Goal: Transaction & Acquisition: Purchase product/service

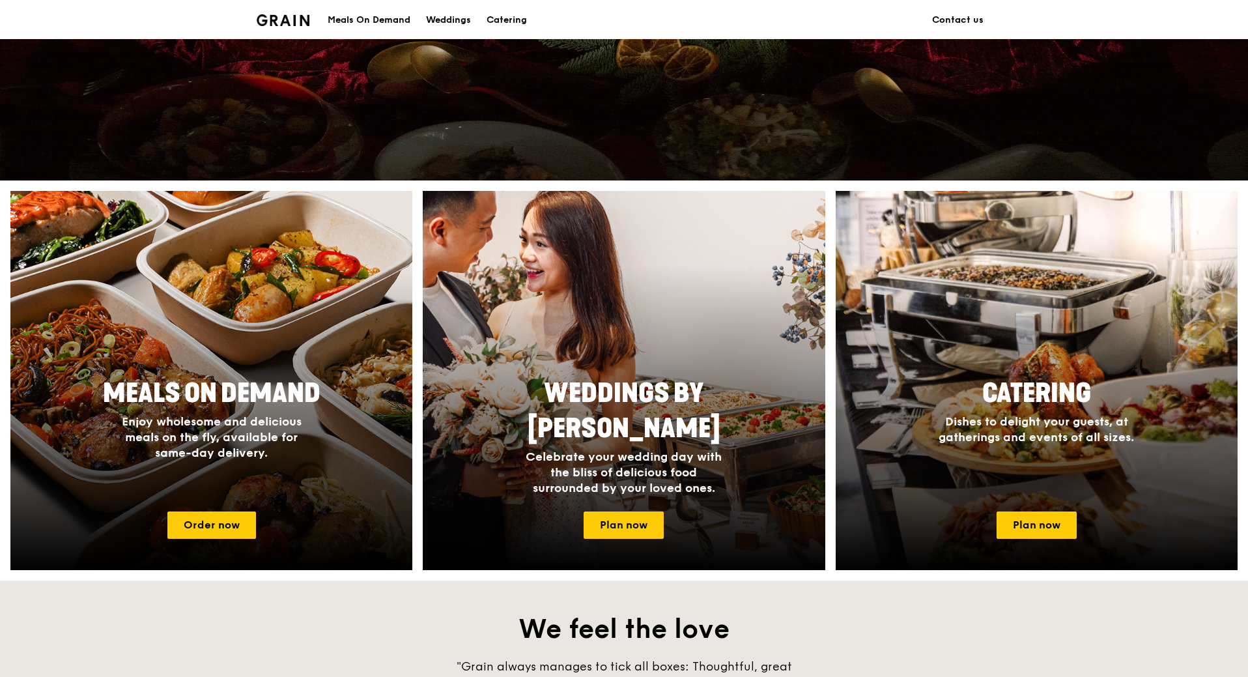
scroll to position [456, 0]
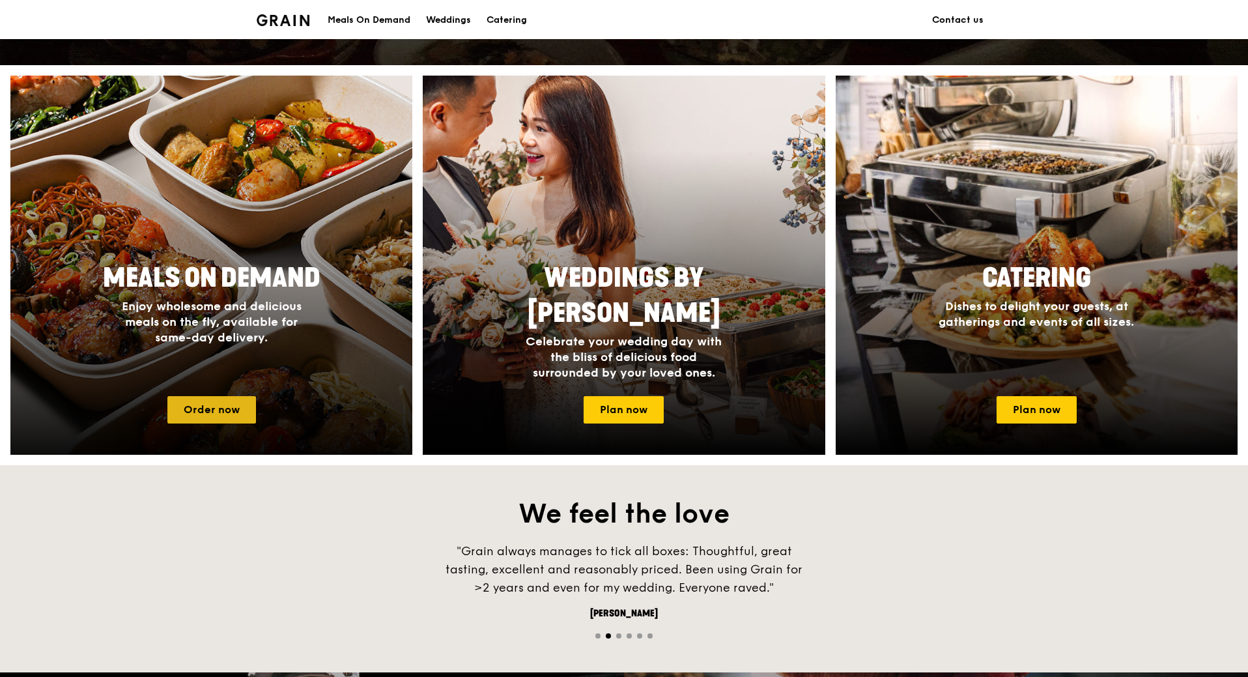
click at [216, 405] on link "Order now" at bounding box center [211, 409] width 89 height 27
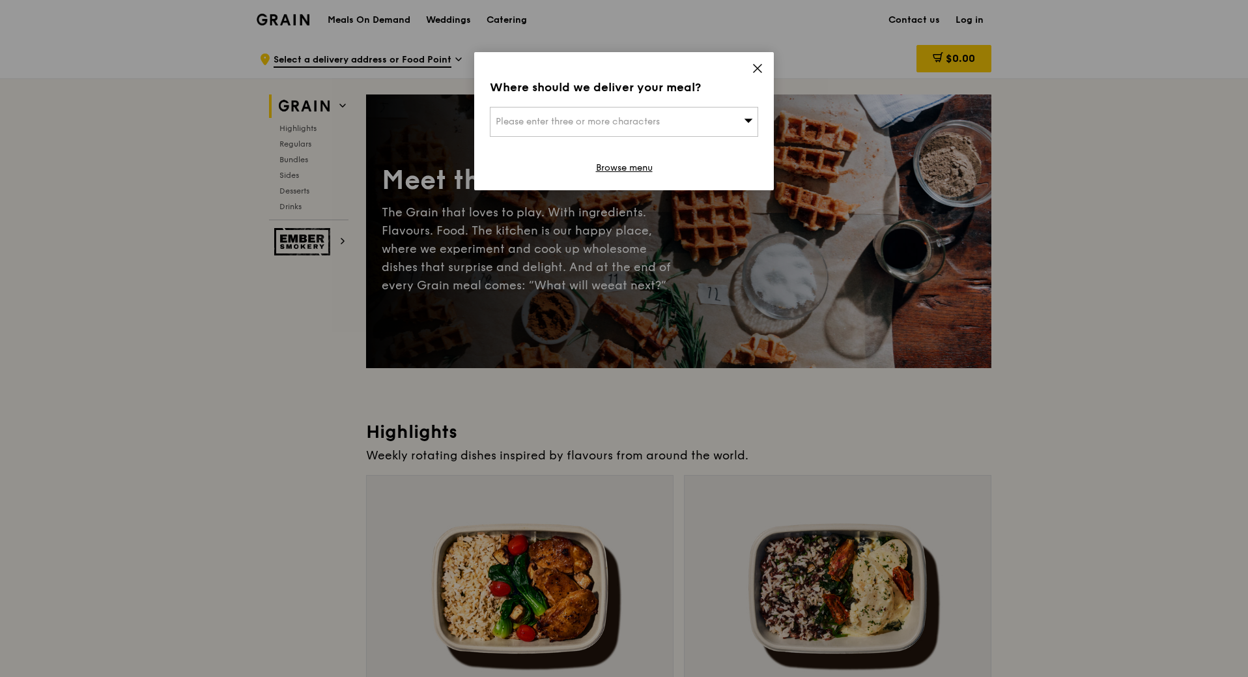
click at [748, 118] on icon at bounding box center [748, 120] width 9 height 10
click at [748, 118] on input "search" at bounding box center [623, 121] width 267 height 29
click at [759, 67] on icon at bounding box center [757, 68] width 8 height 8
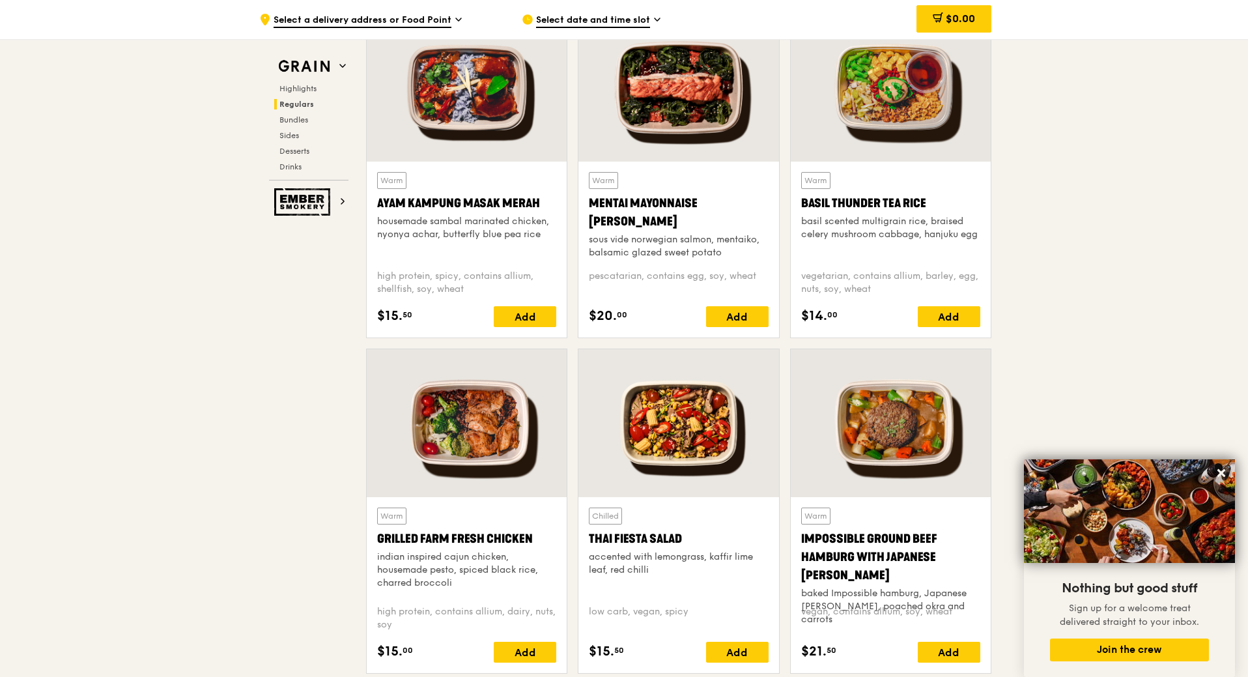
scroll to position [1172, 0]
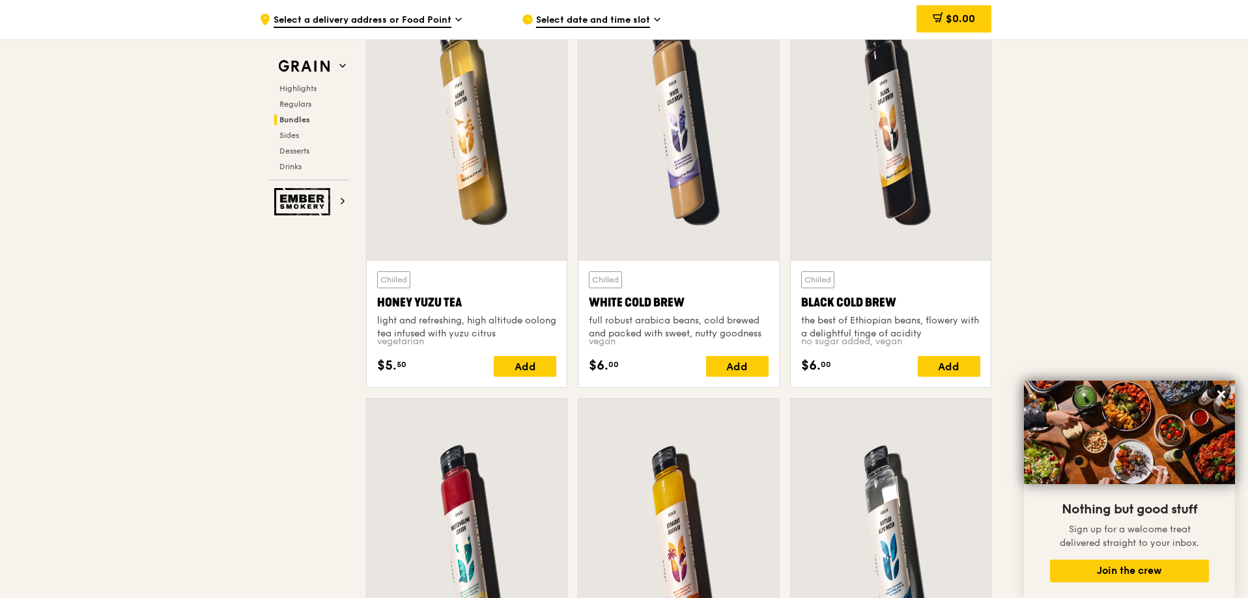
scroll to position [4947, 0]
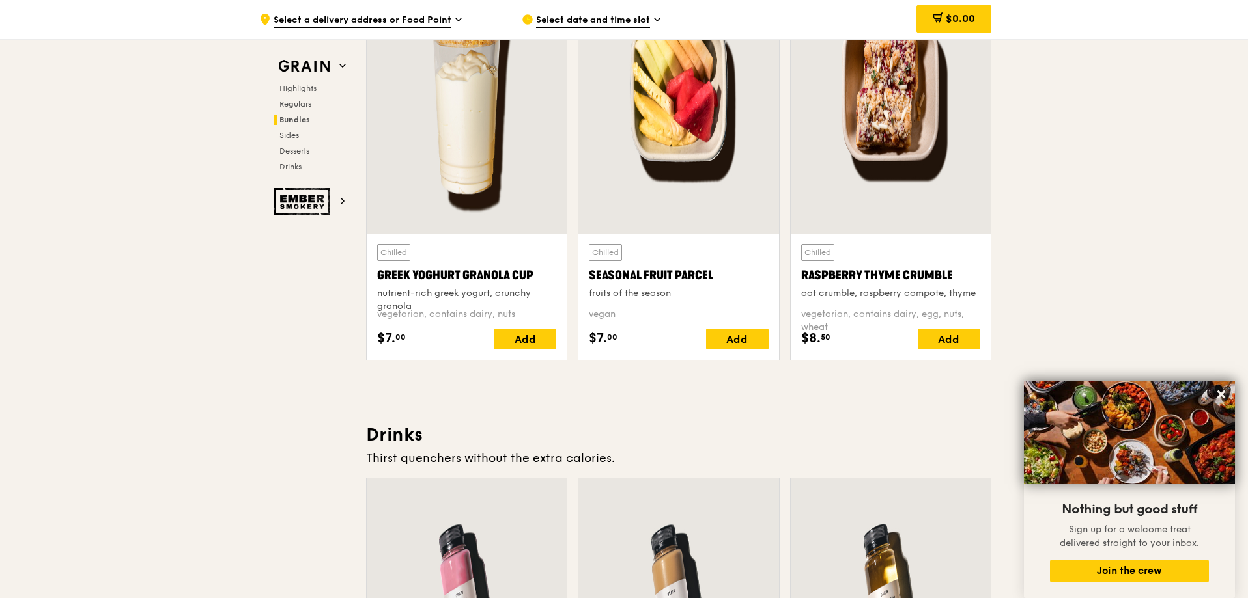
click at [679, 7] on div "Select date and time slot" at bounding box center [643, 19] width 242 height 39
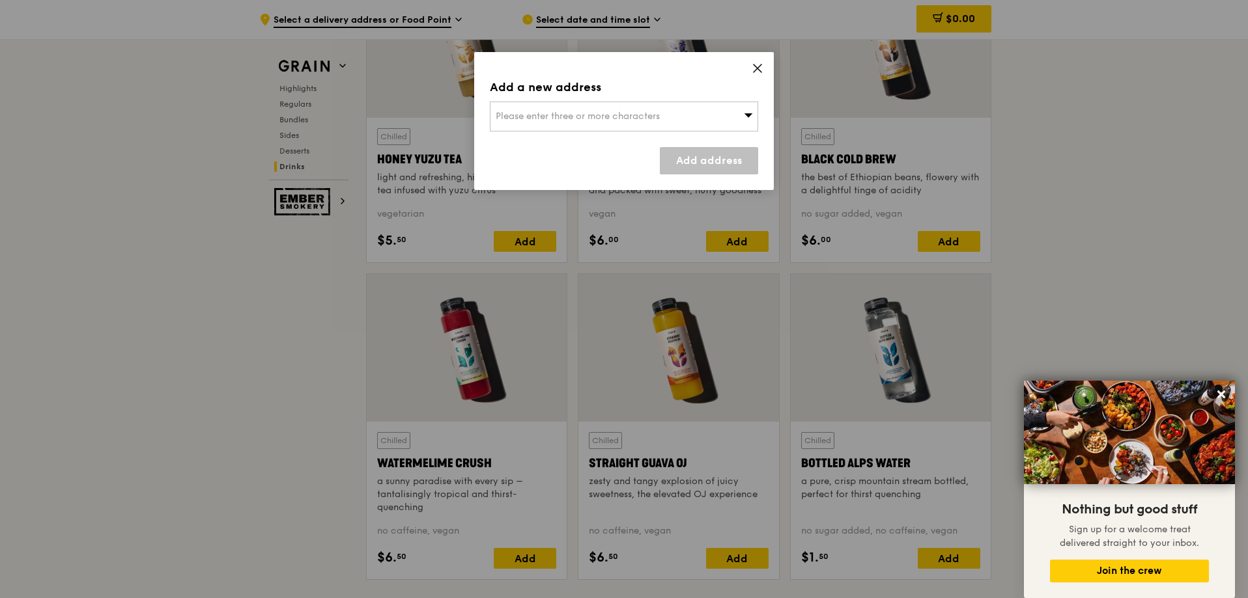
click at [761, 70] on icon at bounding box center [757, 69] width 12 height 12
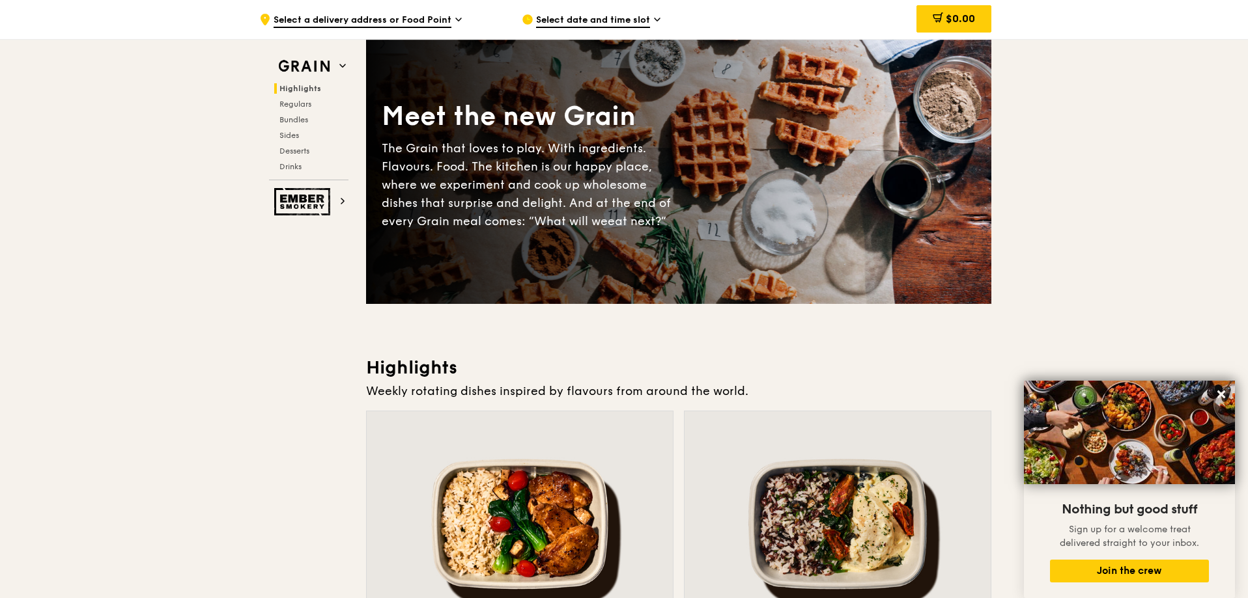
scroll to position [0, 0]
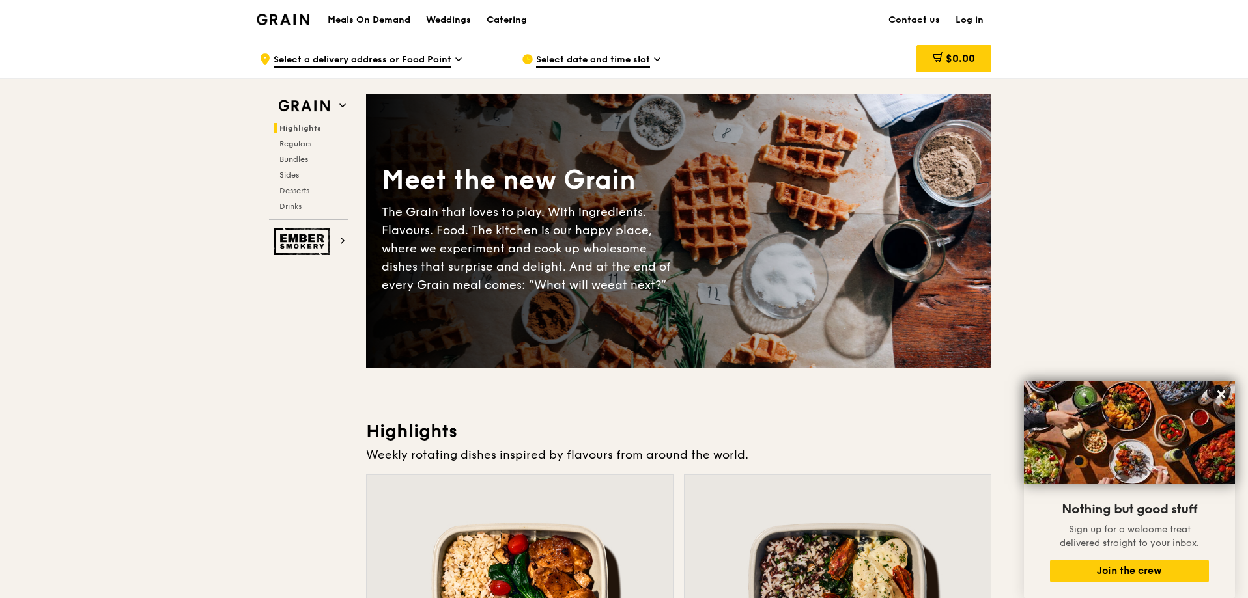
click at [439, 53] on span "Select a delivery address or Food Point" at bounding box center [362, 60] width 178 height 14
click at [298, 143] on span "Regulars" at bounding box center [296, 143] width 35 height 9
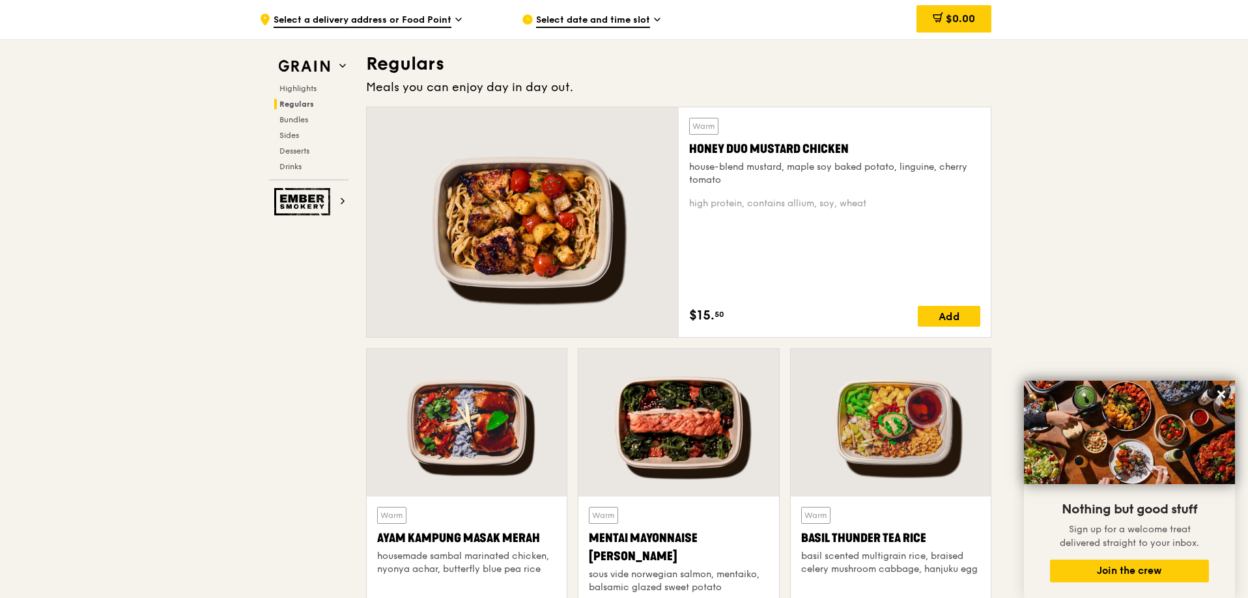
scroll to position [857, 0]
click at [301, 120] on span "Bundles" at bounding box center [294, 119] width 31 height 9
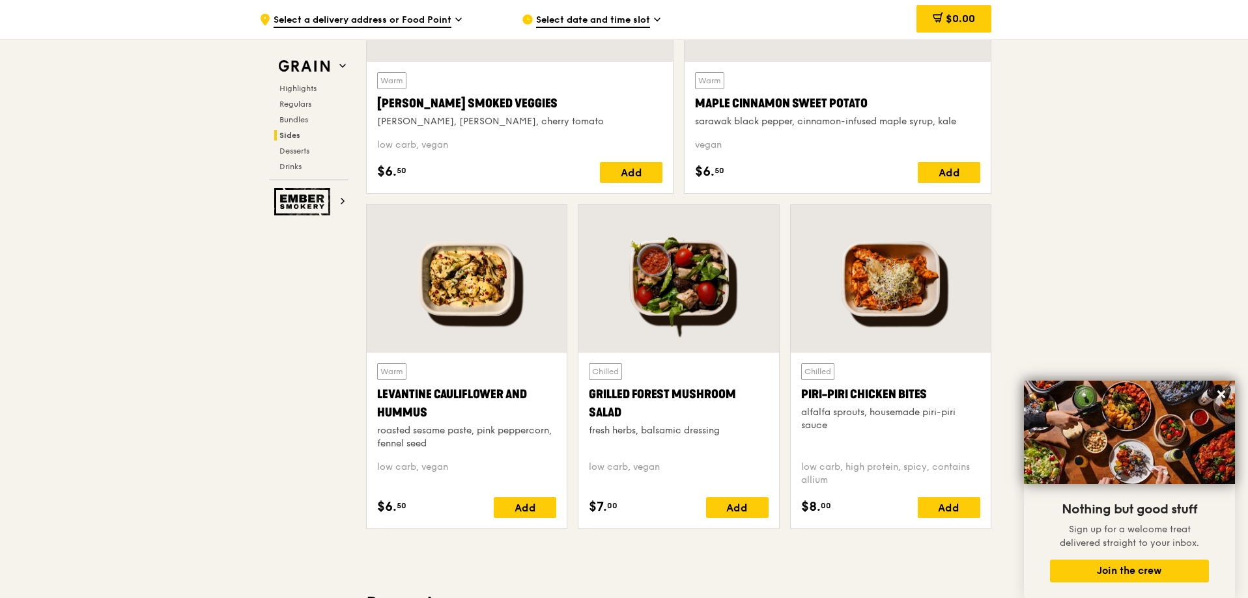
scroll to position [3243, 0]
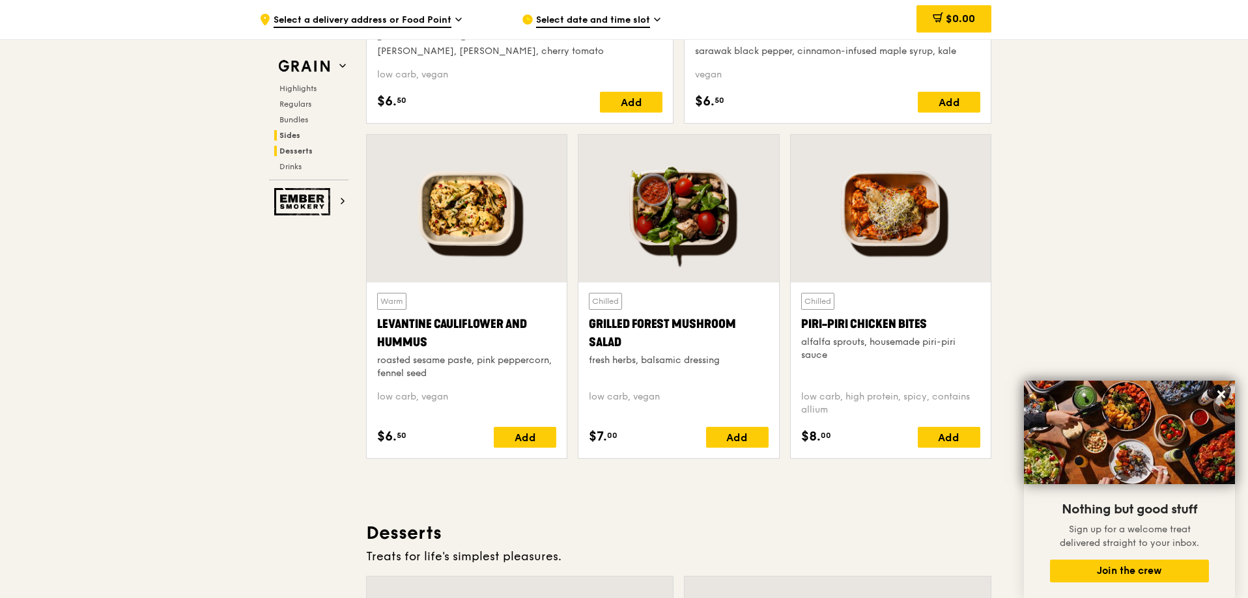
click at [298, 150] on span "Desserts" at bounding box center [295, 151] width 33 height 9
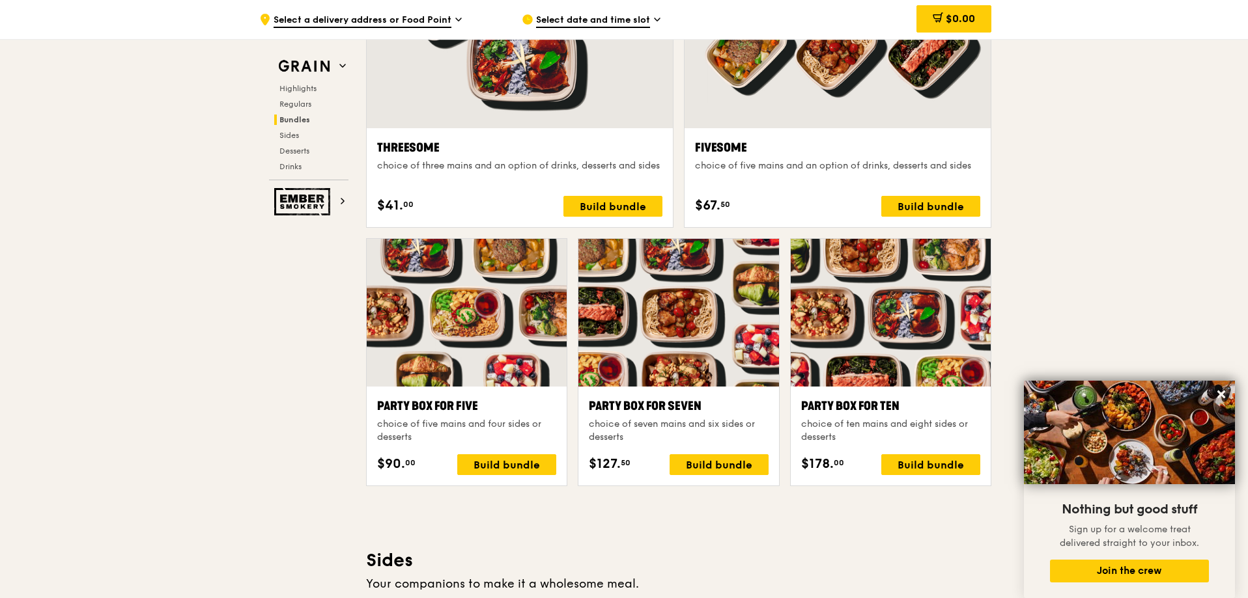
scroll to position [2409, 0]
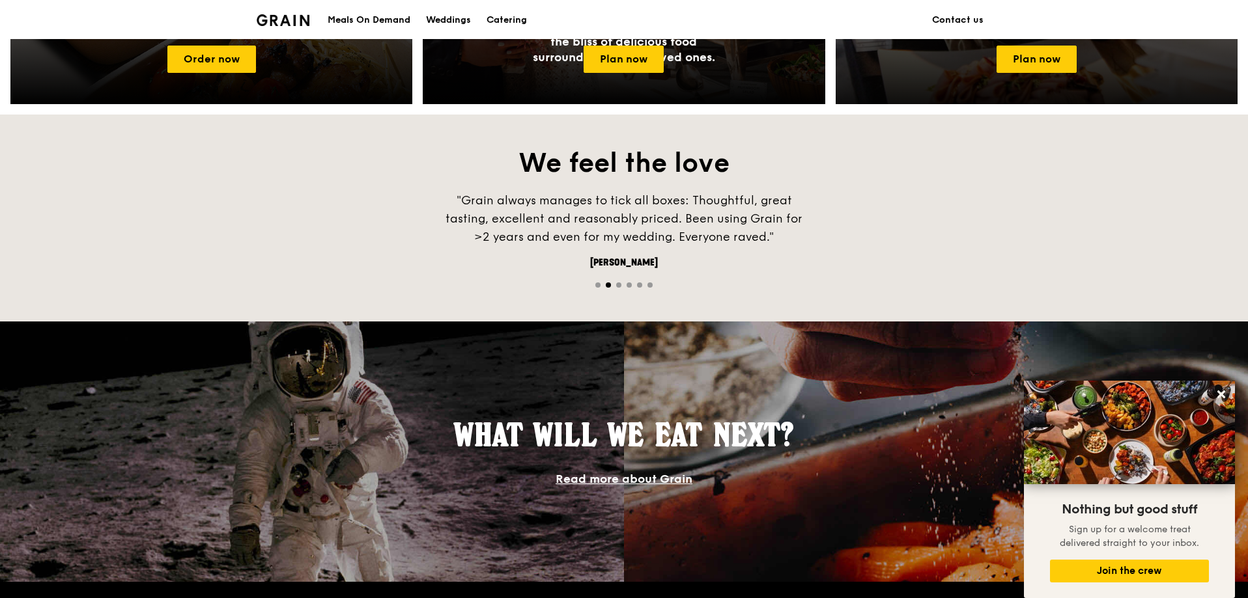
scroll to position [586, 0]
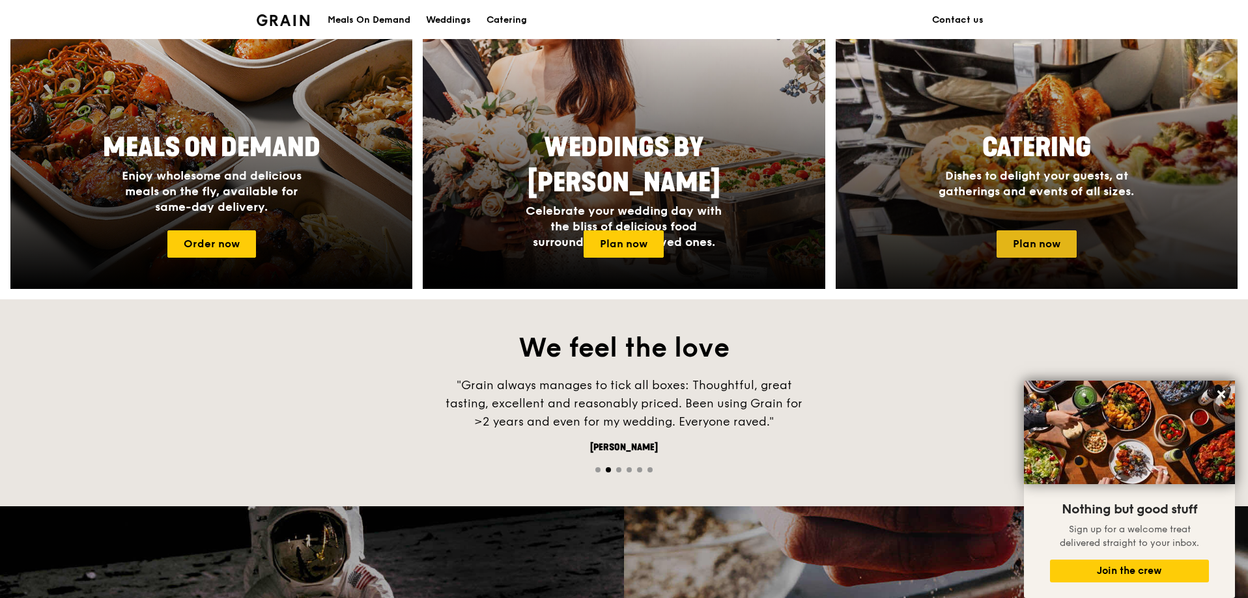
click at [1046, 232] on link "Plan now" at bounding box center [1036, 244] width 80 height 27
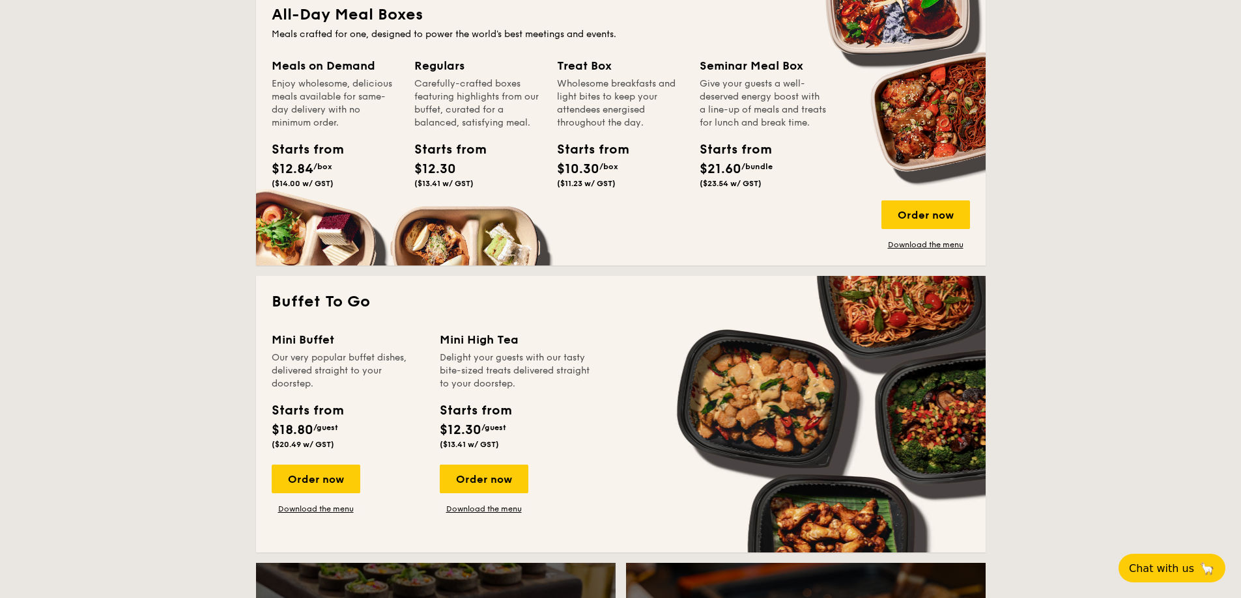
scroll to position [912, 0]
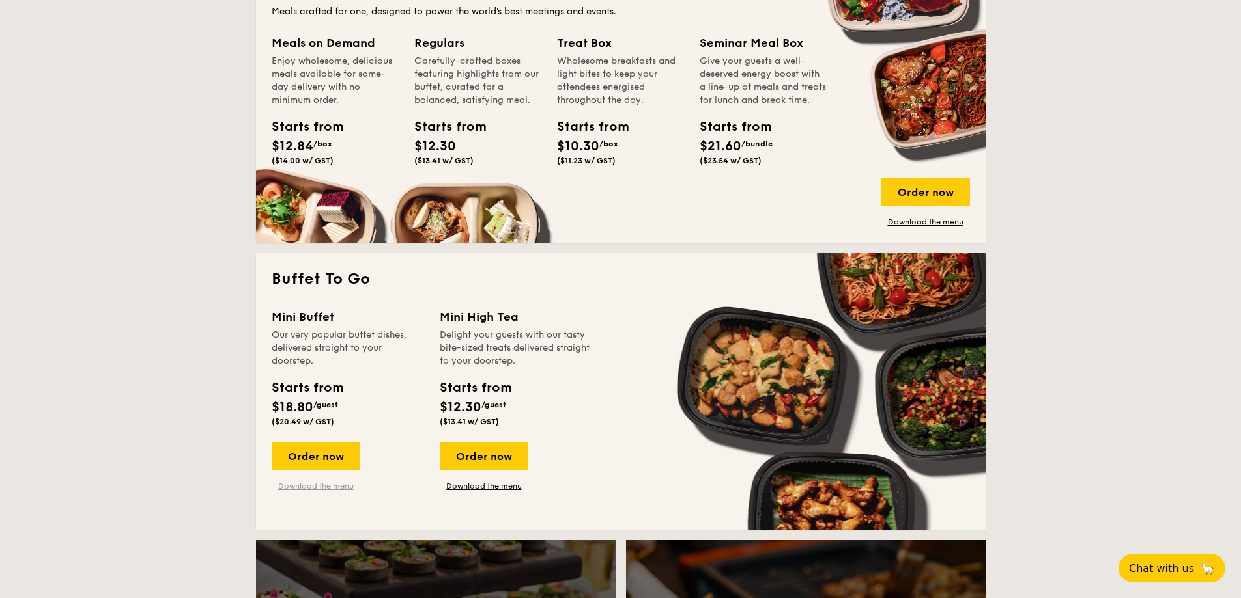
click at [319, 485] on link "Download the menu" at bounding box center [316, 486] width 89 height 10
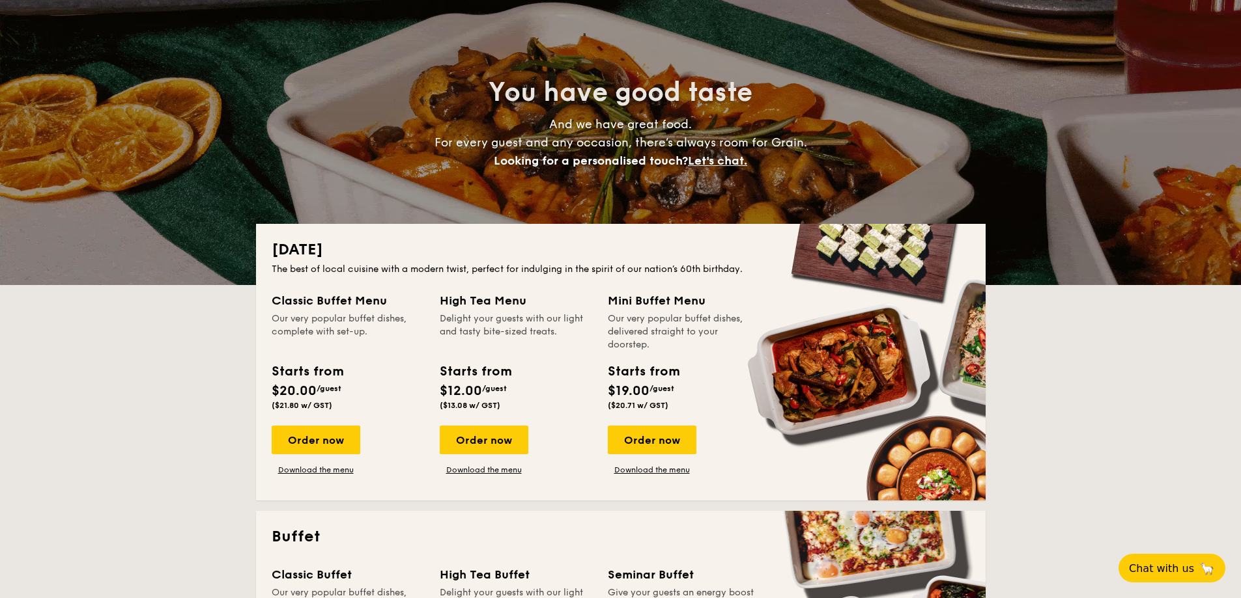
scroll to position [0, 0]
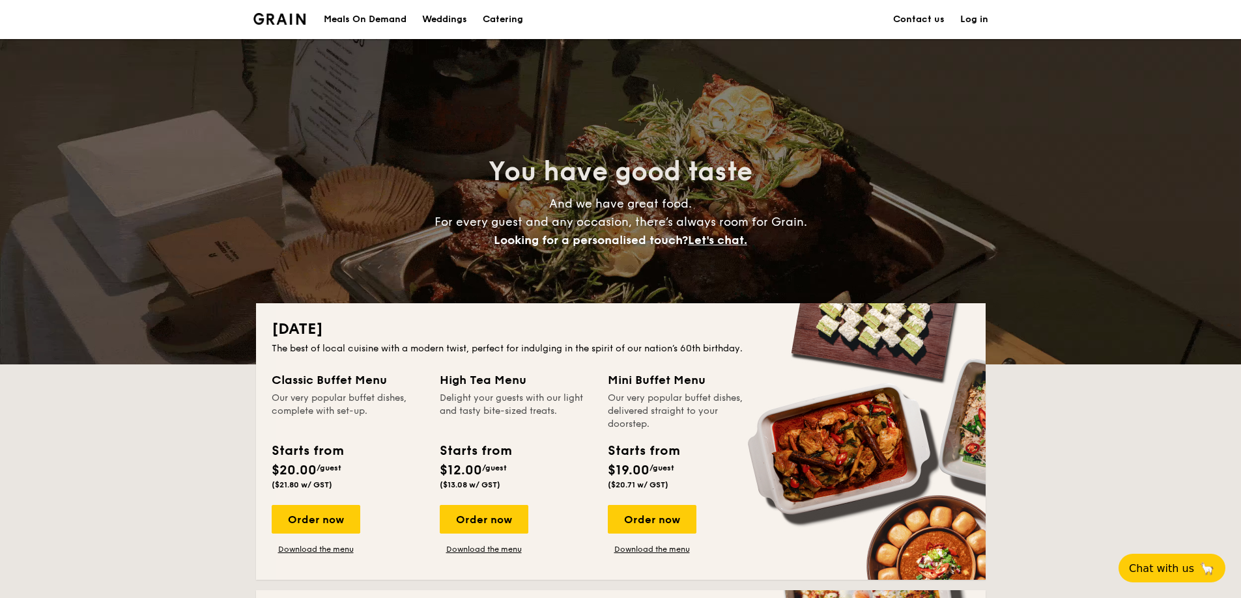
click at [364, 17] on div "Meals On Demand" at bounding box center [365, 19] width 83 height 39
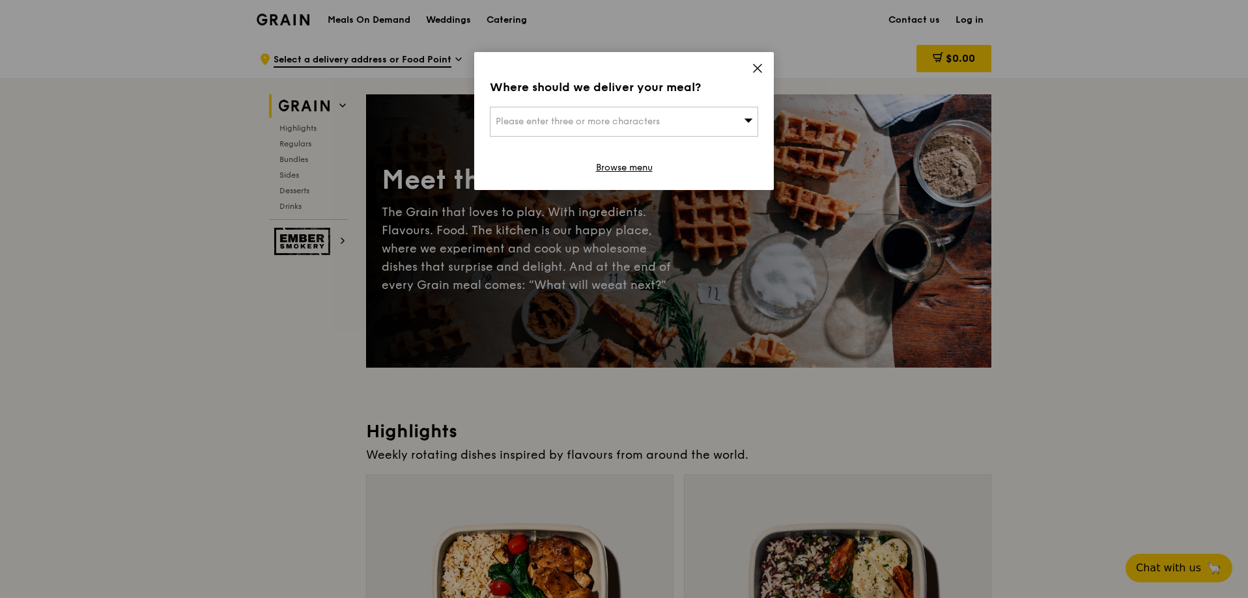
drag, startPoint x: 759, startPoint y: 68, endPoint x: 741, endPoint y: 66, distance: 17.7
click at [758, 68] on icon at bounding box center [757, 68] width 8 height 8
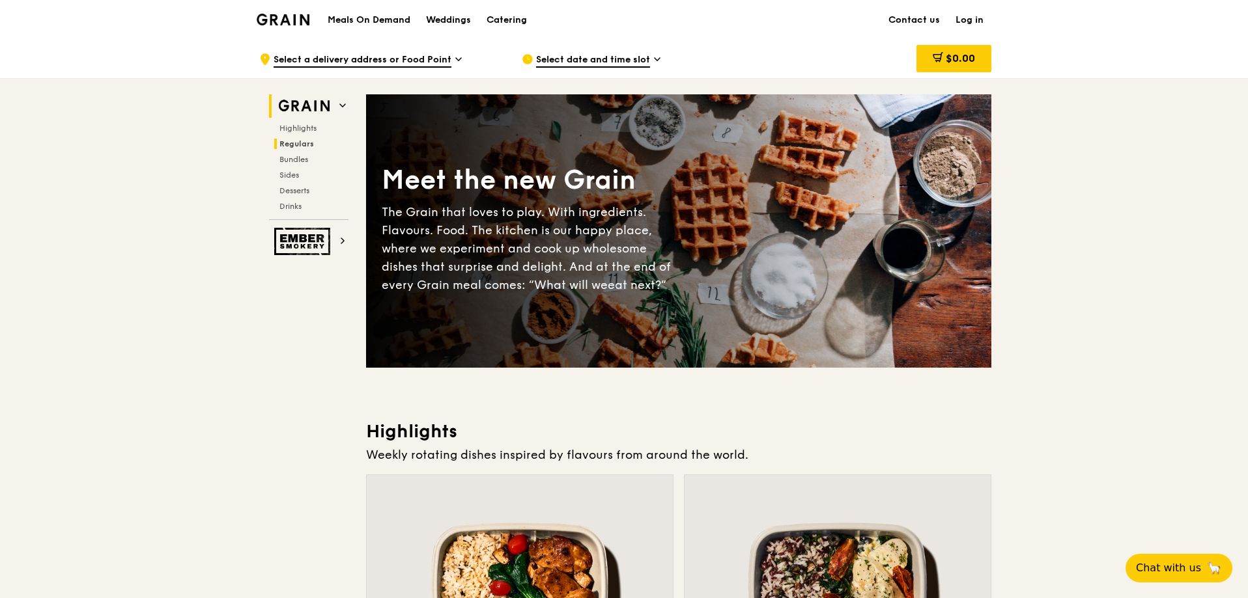
click at [305, 142] on span "Regulars" at bounding box center [296, 143] width 35 height 9
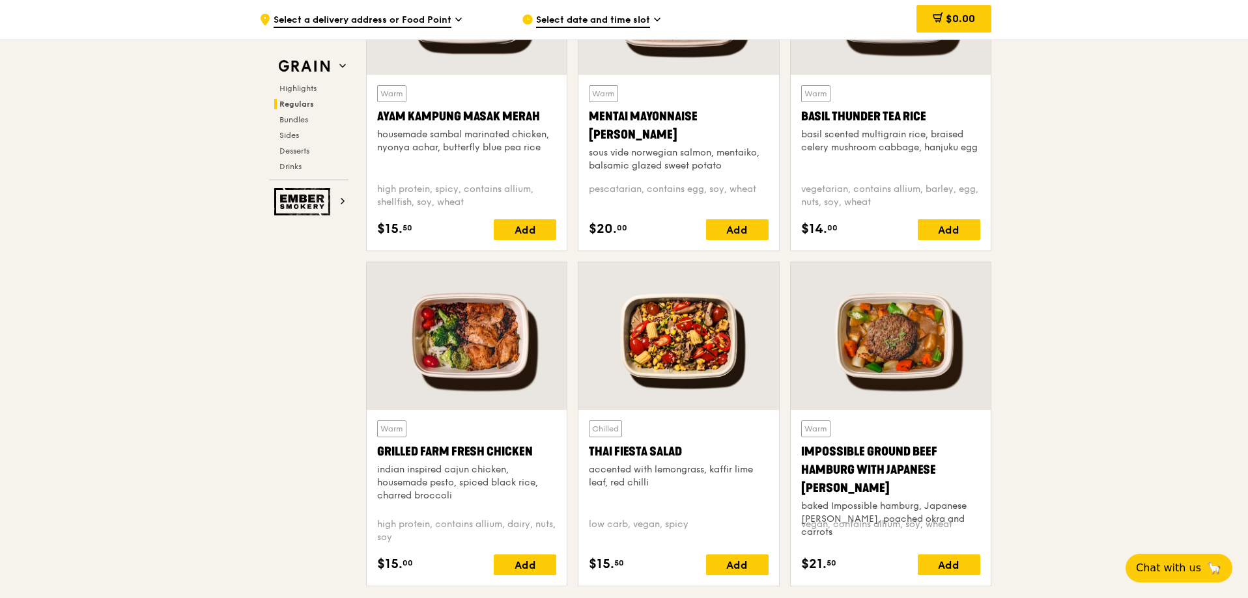
scroll to position [1183, 0]
